Goal: Task Accomplishment & Management: Complete application form

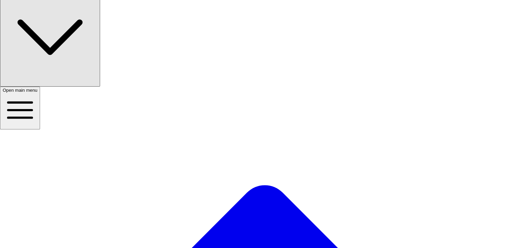
scroll to position [163, 0]
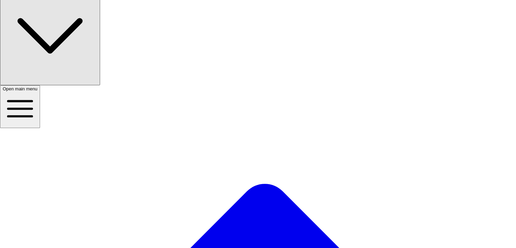
checkbox input "true"
checkbox input "false"
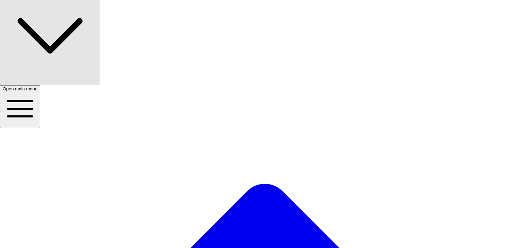
checkbox input "true"
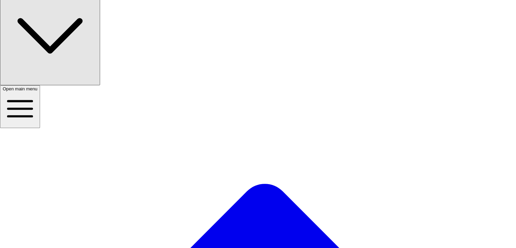
checkbox input "false"
checkbox input "true"
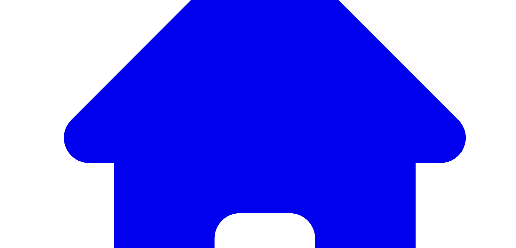
scroll to position [411, 0]
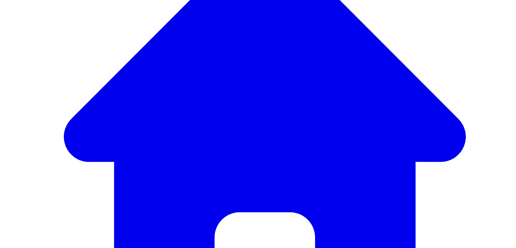
type textarea "They did a great job [DATE]. [PERSON_NAME] is learning quickly."
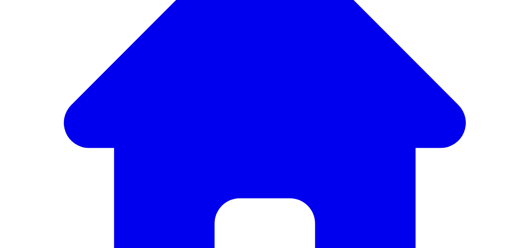
scroll to position [427, 0]
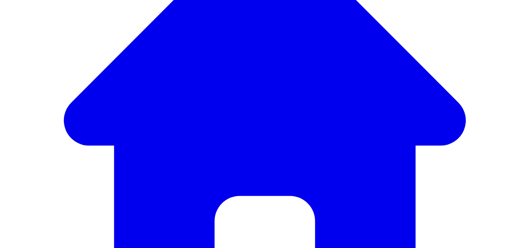
drag, startPoint x: 344, startPoint y: 171, endPoint x: 321, endPoint y: 171, distance: 23.4
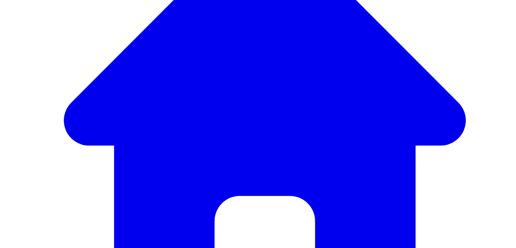
type textarea "[DATE], [PERSON_NAME] worked on multiplication. I am helping her learn her mult…"
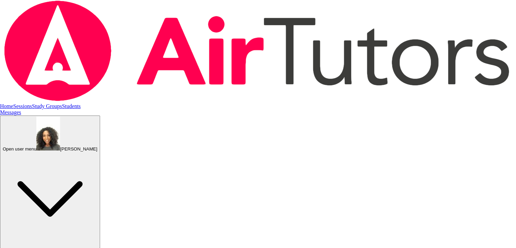
click at [3, 146] on span "button" at bounding box center [3, 148] width 0 height 5
click at [34, 247] on button "Logout" at bounding box center [24, 251] width 19 height 7
